Goal: Task Accomplishment & Management: Manage account settings

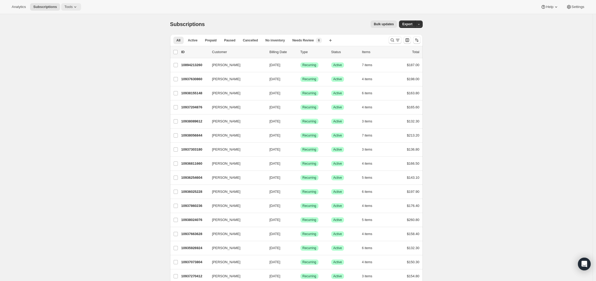
click at [71, 8] on span "Tools" at bounding box center [68, 7] width 8 height 4
click at [578, 7] on span "Settings" at bounding box center [578, 7] width 13 height 4
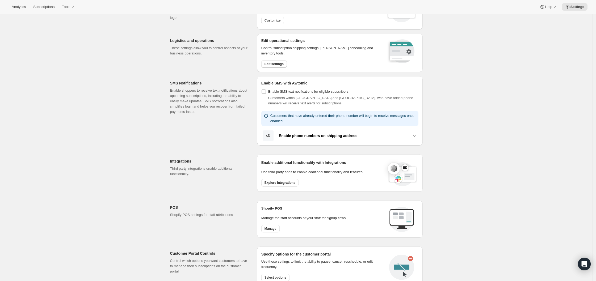
scroll to position [53, 0]
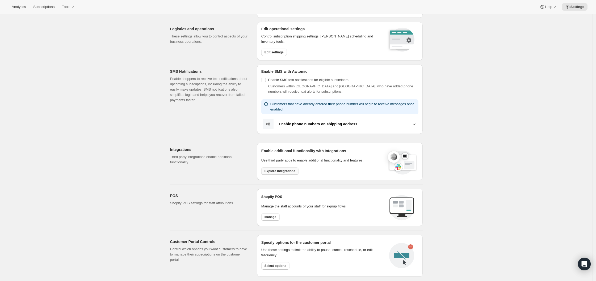
click at [284, 173] on button "Explore integrations" at bounding box center [279, 171] width 37 height 7
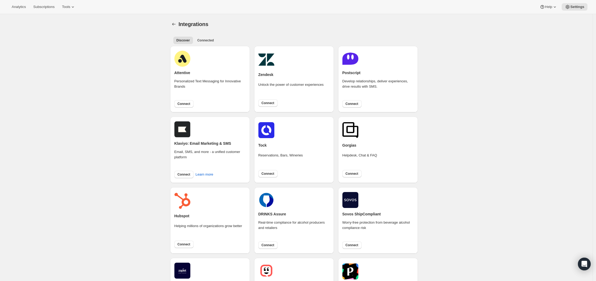
click at [202, 81] on div "Personalized Text Messaging for Innovative Brands" at bounding box center [209, 88] width 71 height 18
click at [187, 104] on span "Connect" at bounding box center [184, 104] width 13 height 4
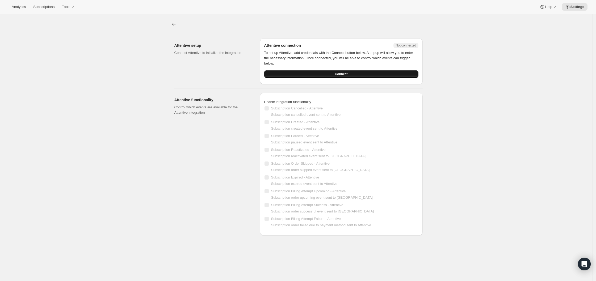
click at [311, 73] on button "Connect" at bounding box center [341, 73] width 154 height 7
click at [352, 73] on button "Connect" at bounding box center [341, 73] width 154 height 7
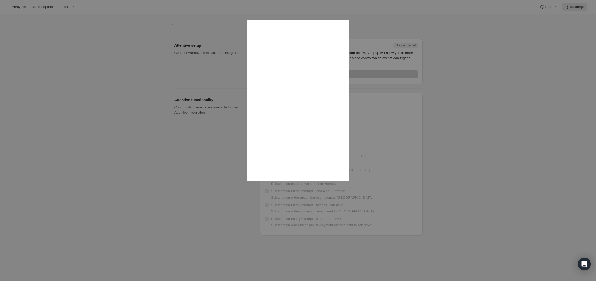
scroll to position [1, 0]
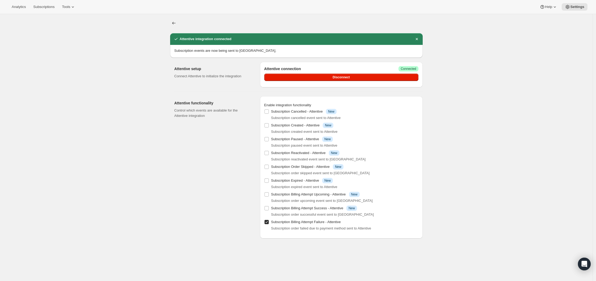
click at [269, 224] on input "Subscription Billing Attempt Failure - Attentive" at bounding box center [267, 222] width 4 height 4
checkbox input "false"
